Goal: Transaction & Acquisition: Purchase product/service

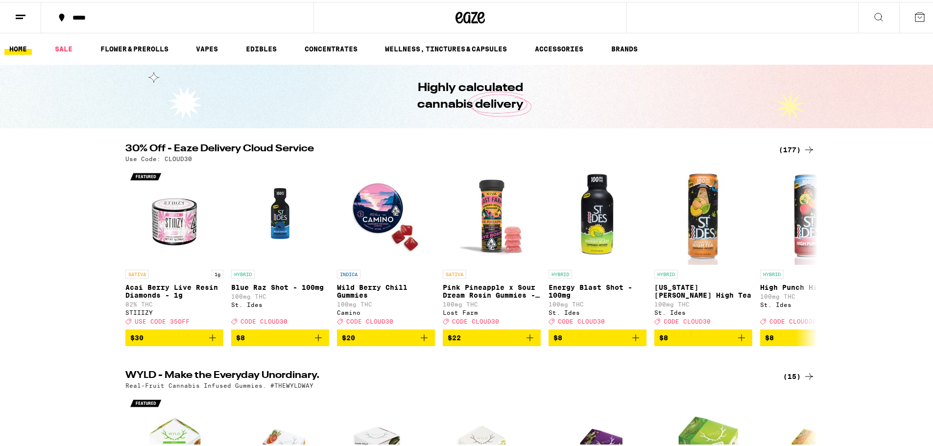
click at [788, 148] on div "(177)" at bounding box center [797, 148] width 36 height 12
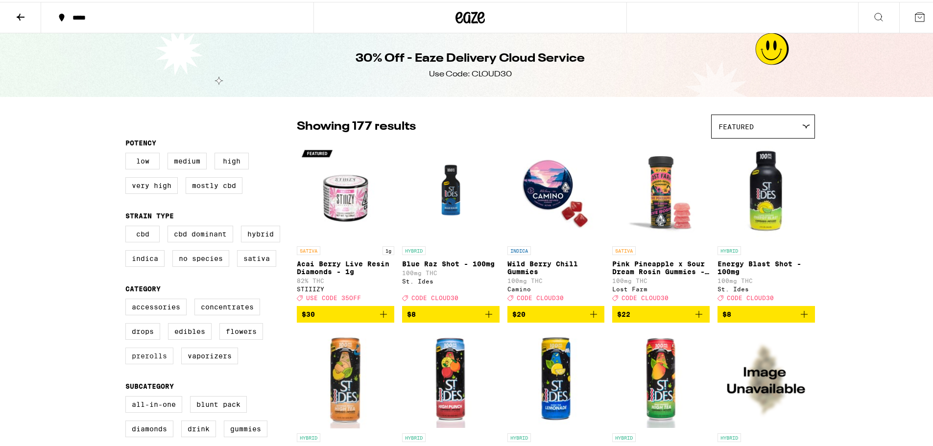
click at [146, 362] on label "Prerolls" at bounding box center [149, 354] width 48 height 17
click at [128, 299] on input "Prerolls" at bounding box center [127, 298] width 0 height 0
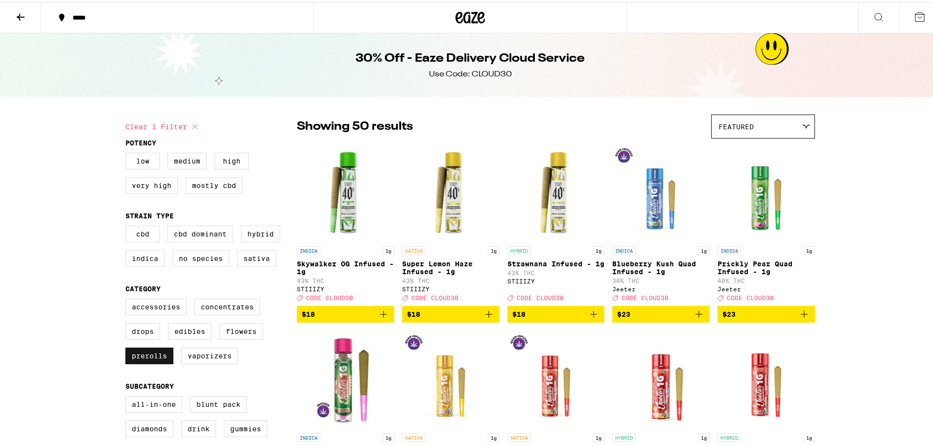
click at [156, 362] on label "Prerolls" at bounding box center [149, 354] width 48 height 17
click at [128, 299] on input "Prerolls" at bounding box center [127, 298] width 0 height 0
checkbox input "false"
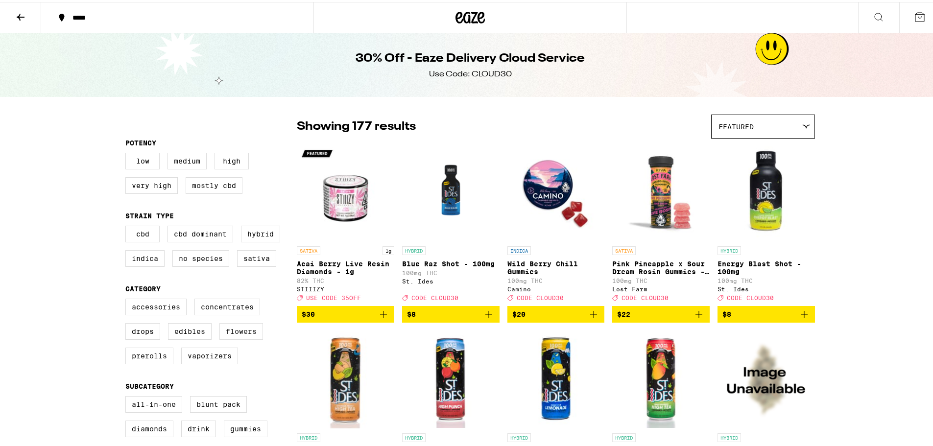
click at [243, 338] on label "Flowers" at bounding box center [241, 329] width 44 height 17
click at [128, 299] on input "Flowers" at bounding box center [127, 298] width 0 height 0
checkbox input "true"
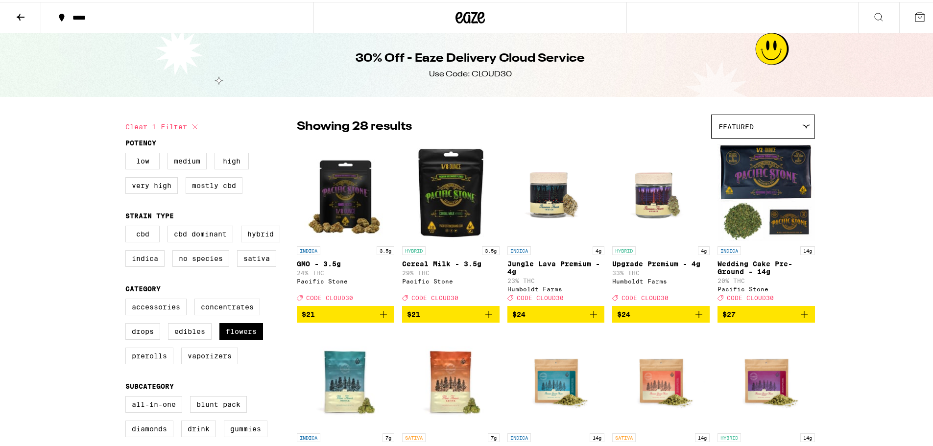
scroll to position [49, 0]
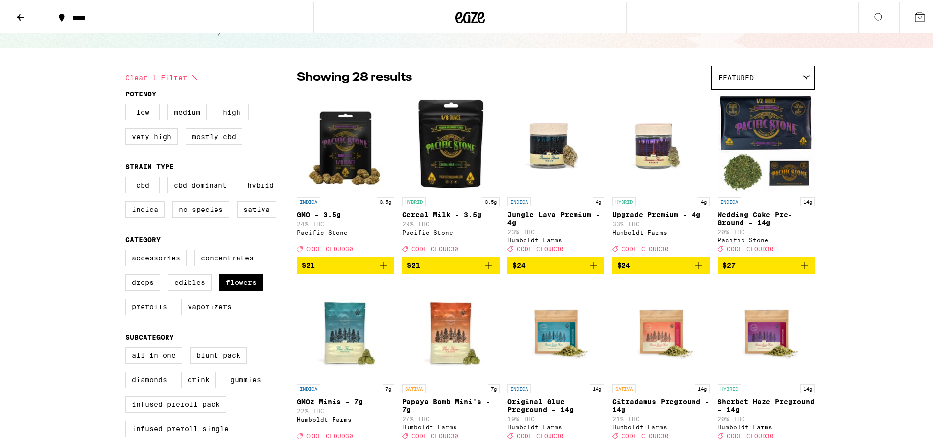
click at [224, 114] on label "High" at bounding box center [231, 110] width 34 height 17
click at [128, 104] on input "High" at bounding box center [127, 103] width 0 height 0
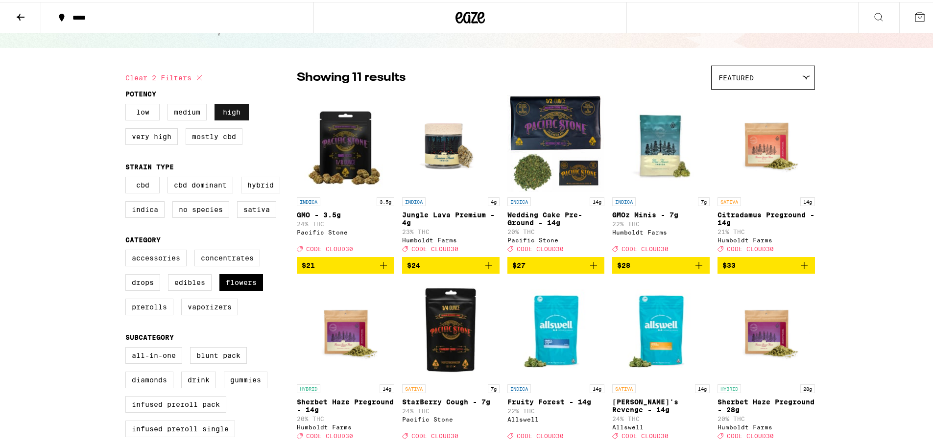
click at [216, 115] on label "High" at bounding box center [231, 110] width 34 height 17
click at [128, 104] on input "High" at bounding box center [127, 103] width 0 height 0
checkbox input "false"
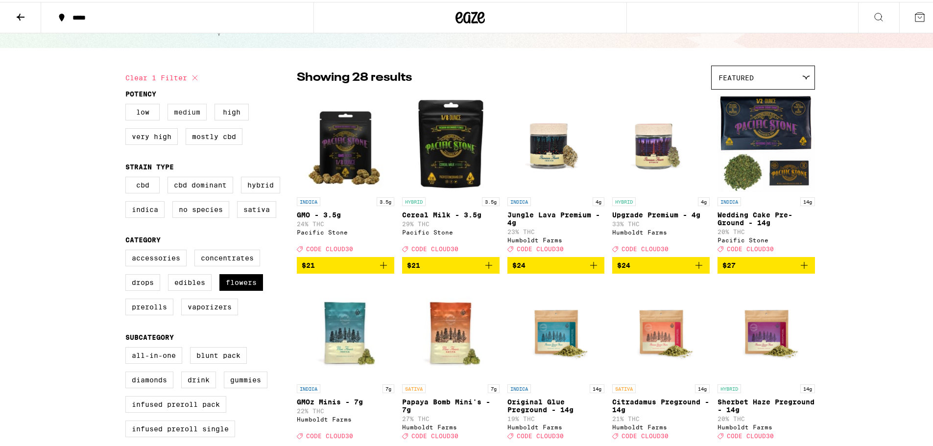
click at [191, 115] on label "Medium" at bounding box center [186, 110] width 39 height 17
click at [128, 104] on input "Medium" at bounding box center [127, 103] width 0 height 0
checkbox input "true"
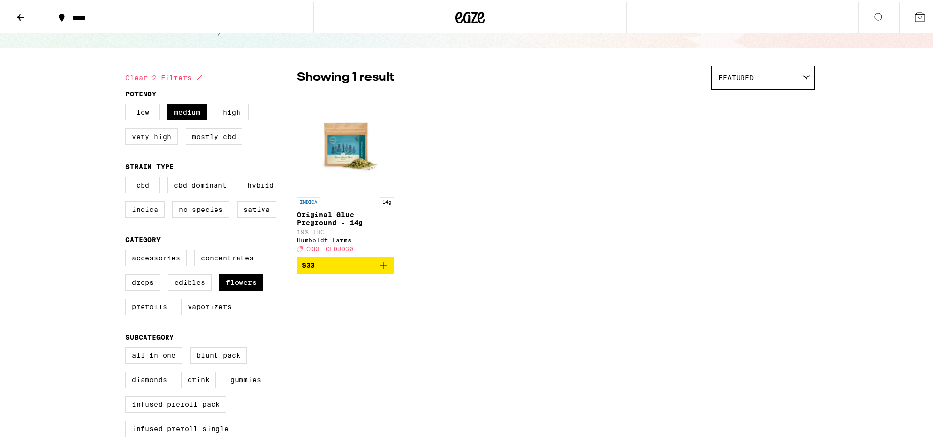
click at [159, 137] on label "Very High" at bounding box center [151, 134] width 52 height 17
click at [128, 104] on input "Very High" at bounding box center [127, 103] width 0 height 0
checkbox input "true"
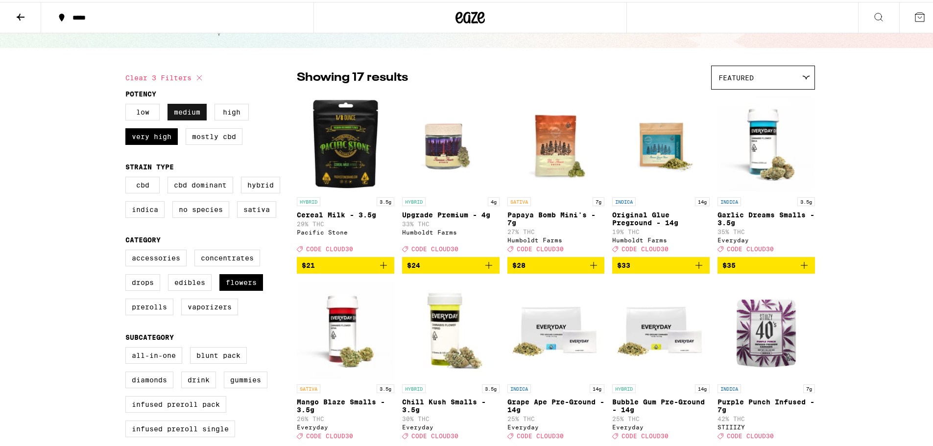
click at [186, 114] on label "Medium" at bounding box center [186, 110] width 39 height 17
click at [128, 104] on input "Medium" at bounding box center [127, 103] width 0 height 0
checkbox input "false"
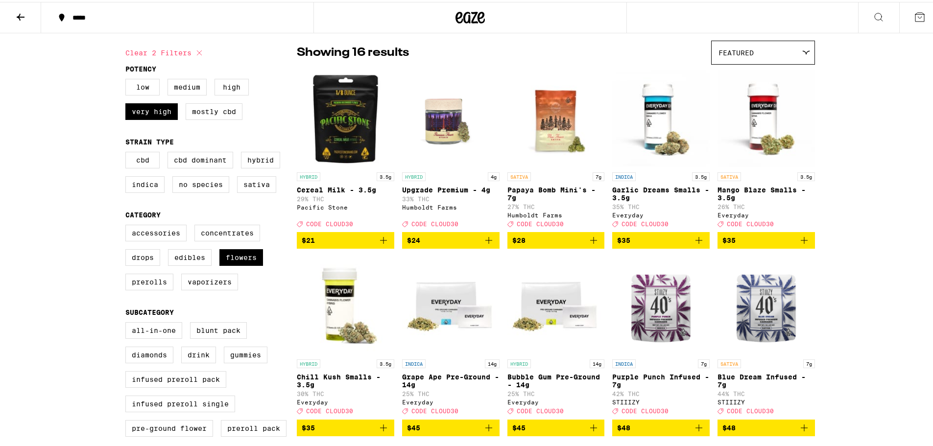
scroll to position [98, 0]
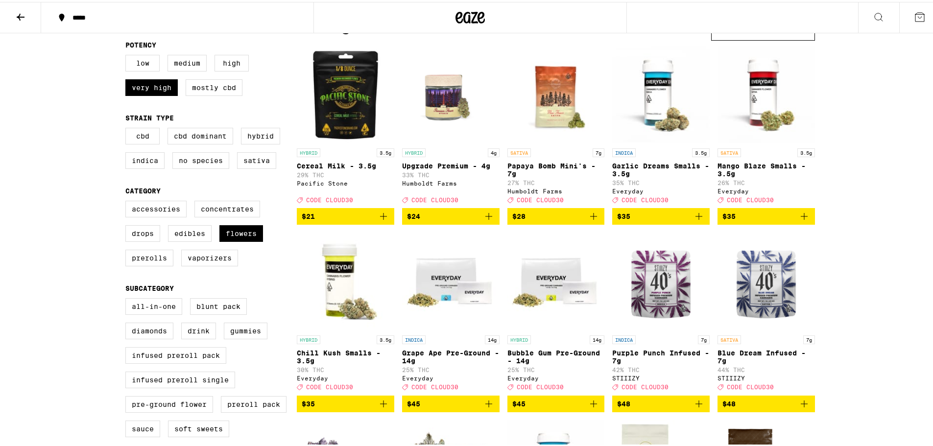
click at [337, 329] on img "Open page for Chill Kush Smalls - 3.5g from Everyday" at bounding box center [345, 280] width 97 height 98
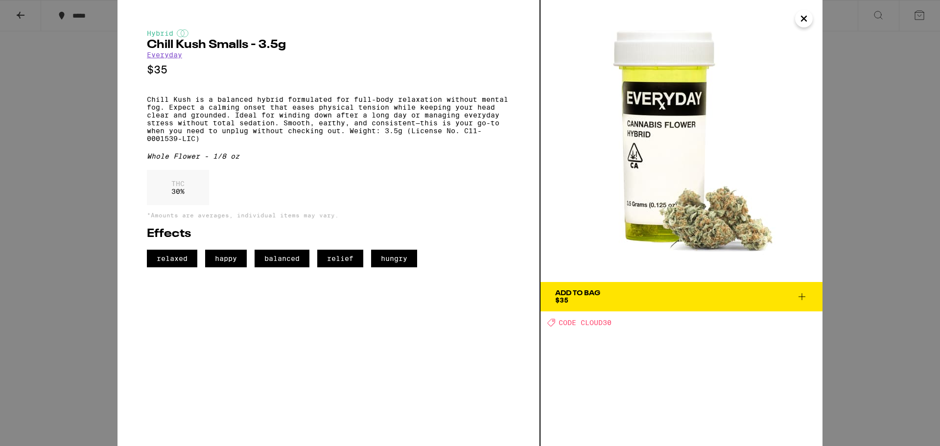
click at [804, 20] on icon "Close" at bounding box center [804, 18] width 12 height 15
